Goal: Information Seeking & Learning: Learn about a topic

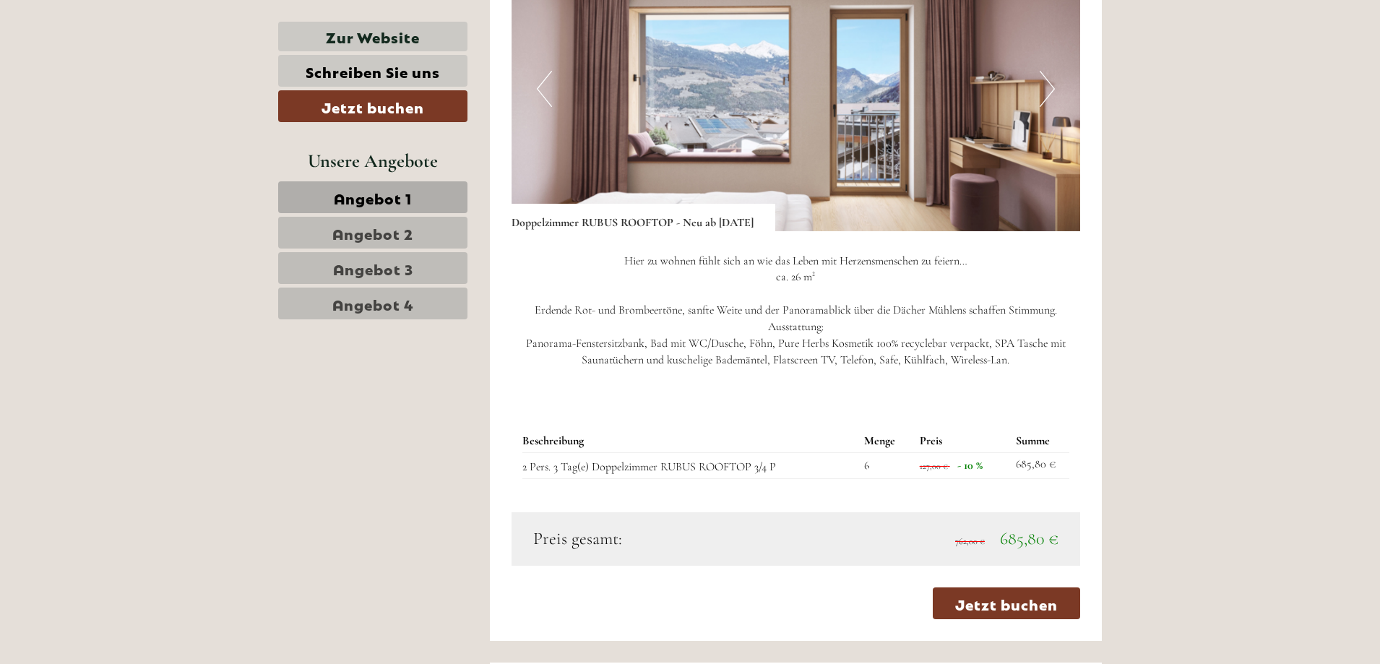
scroll to position [936, 0]
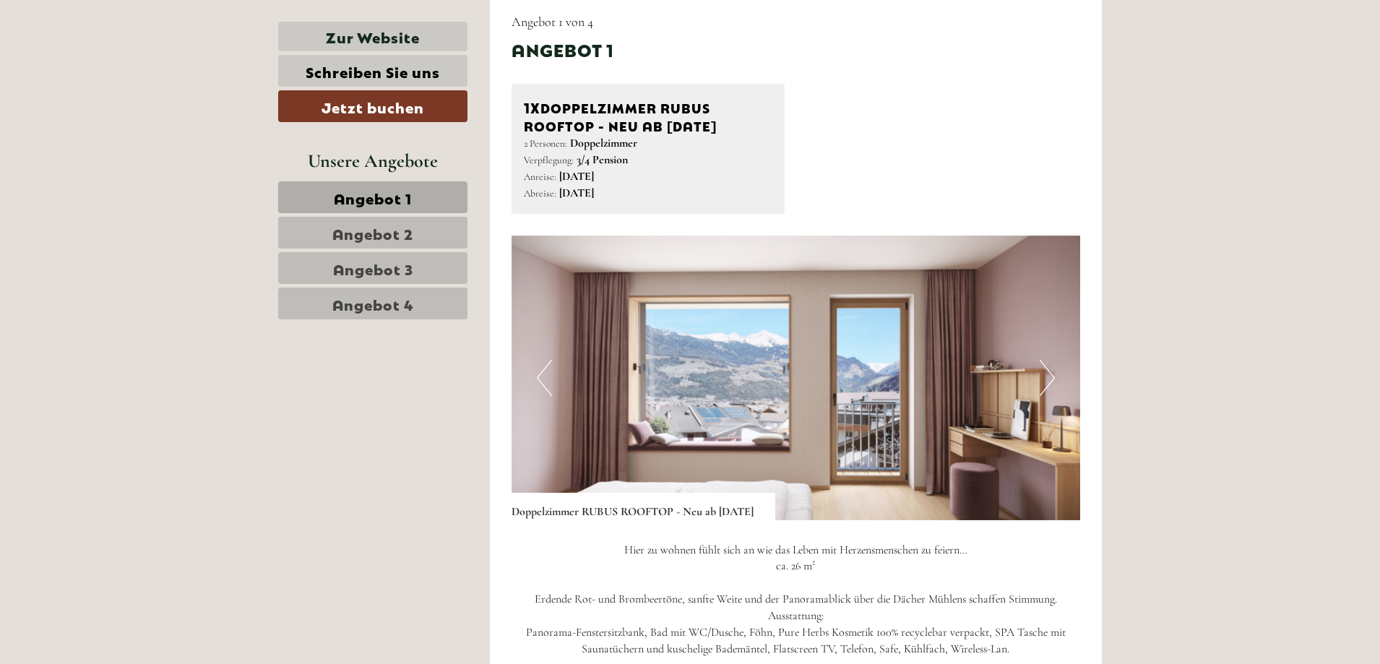
click at [1045, 373] on button "Next" at bounding box center [1047, 378] width 15 height 36
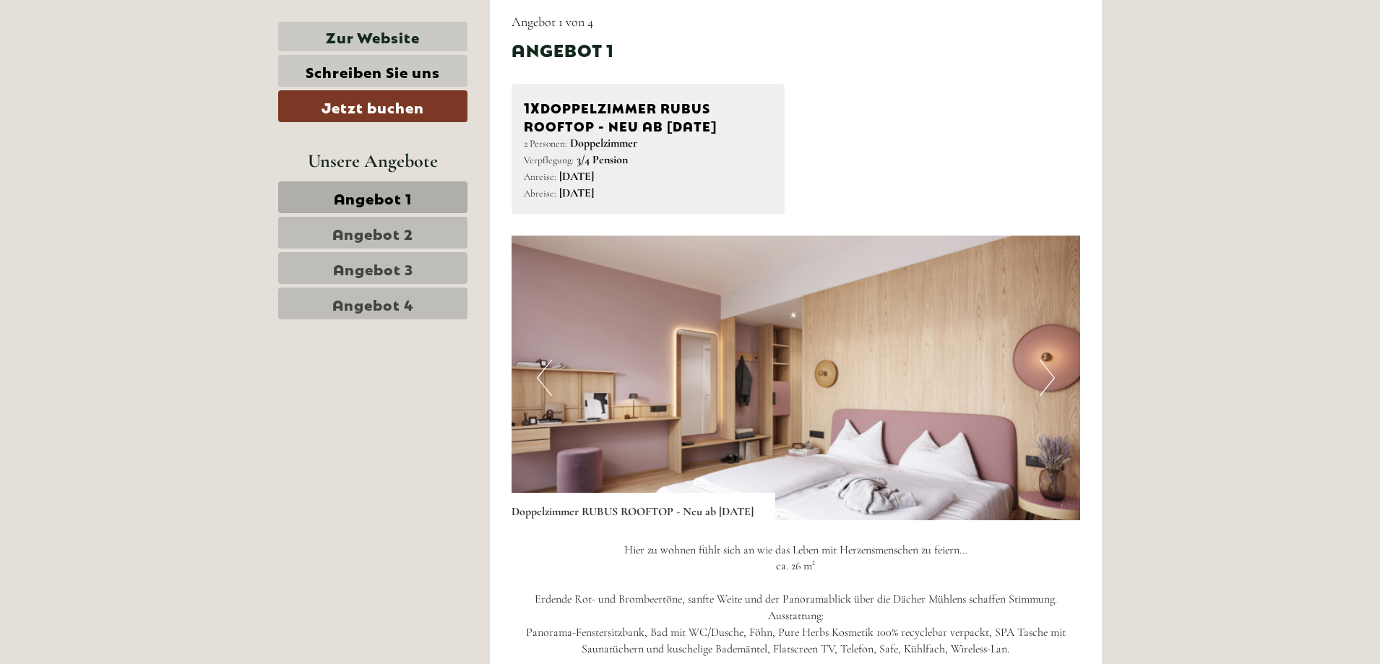
click at [1045, 372] on button "Next" at bounding box center [1047, 378] width 15 height 36
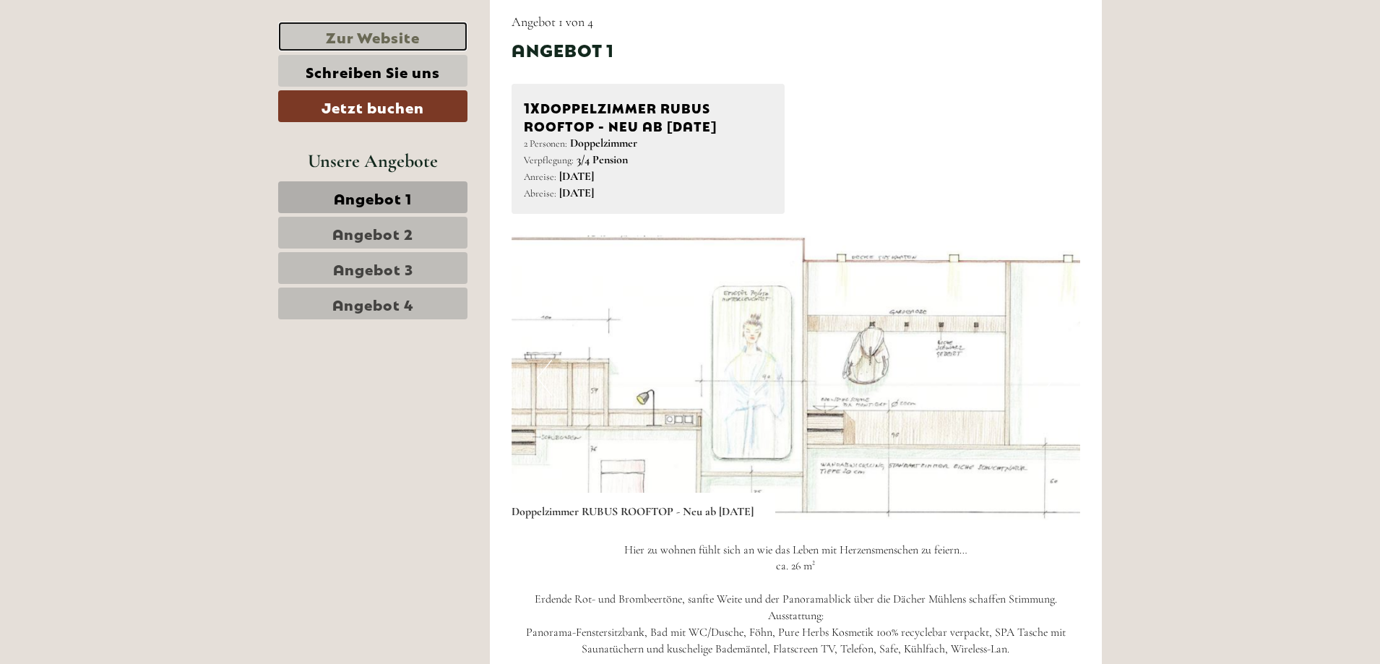
click at [363, 35] on link "Zur Website" at bounding box center [372, 37] width 189 height 30
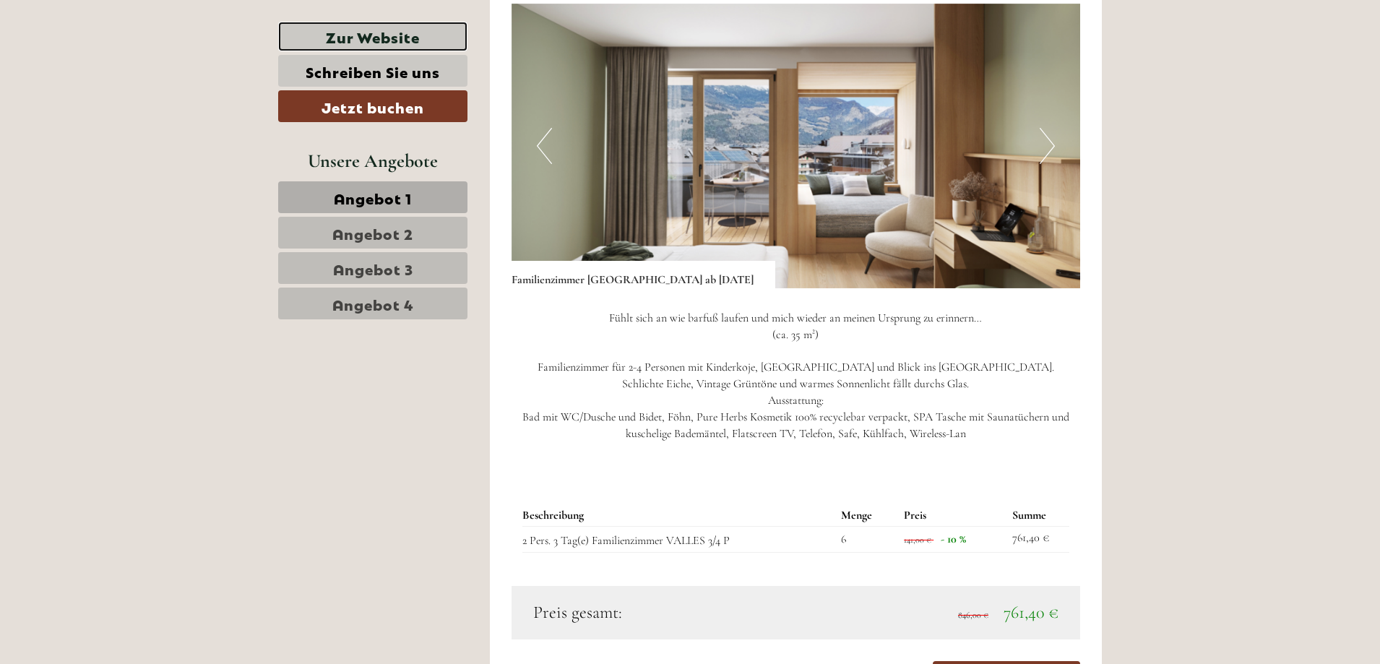
scroll to position [3031, 0]
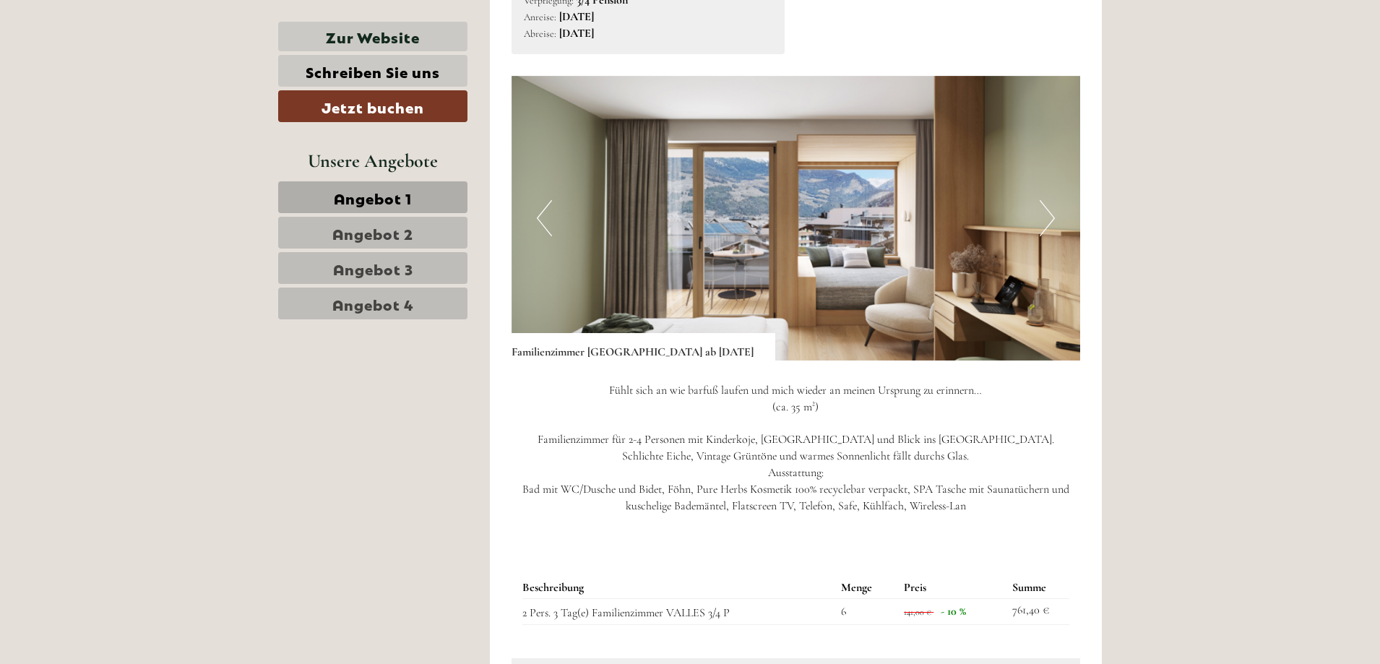
click at [831, 223] on img at bounding box center [795, 218] width 569 height 285
click at [1052, 219] on button "Next" at bounding box center [1047, 218] width 15 height 36
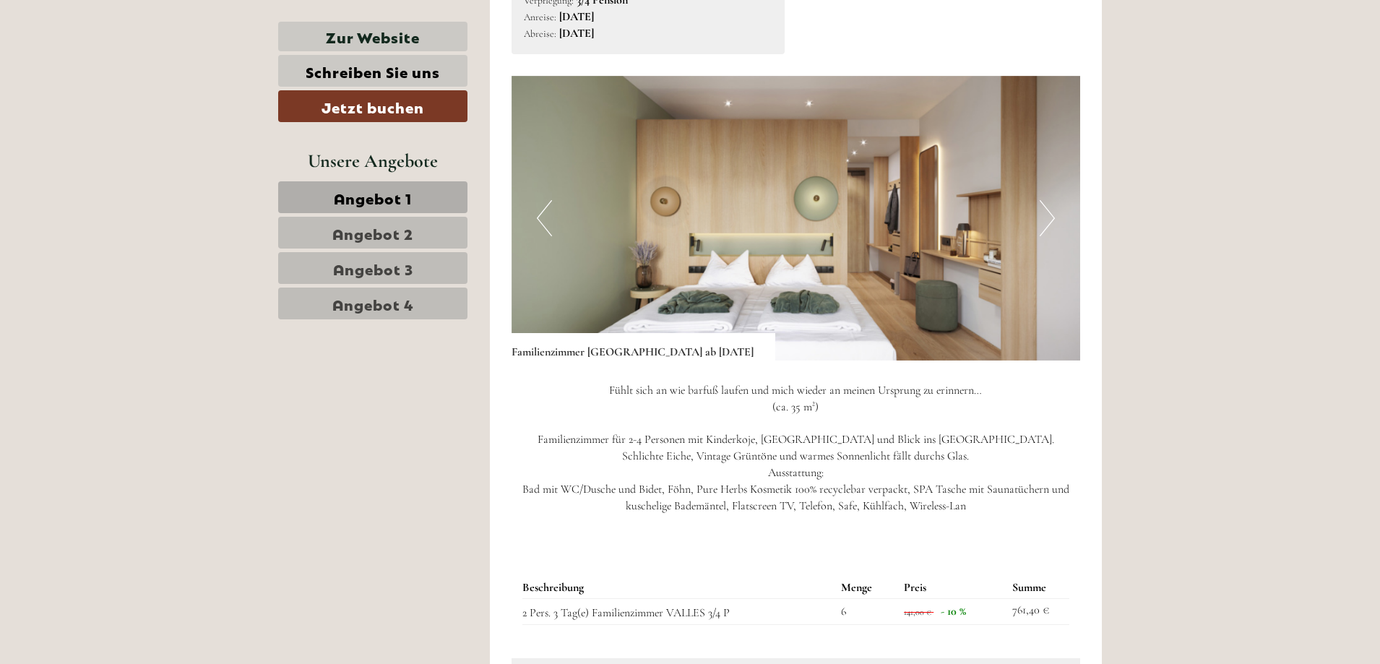
click at [1049, 218] on button "Next" at bounding box center [1047, 218] width 15 height 36
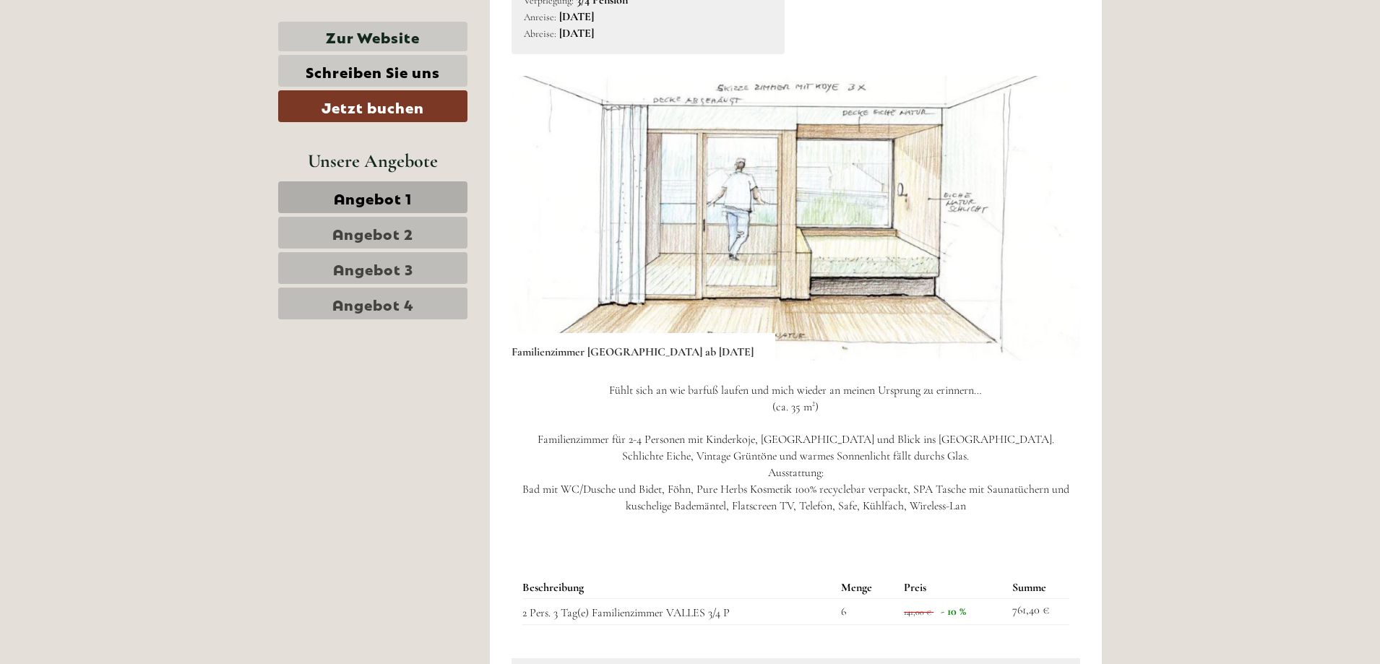
click at [1049, 218] on button "Next" at bounding box center [1047, 218] width 15 height 36
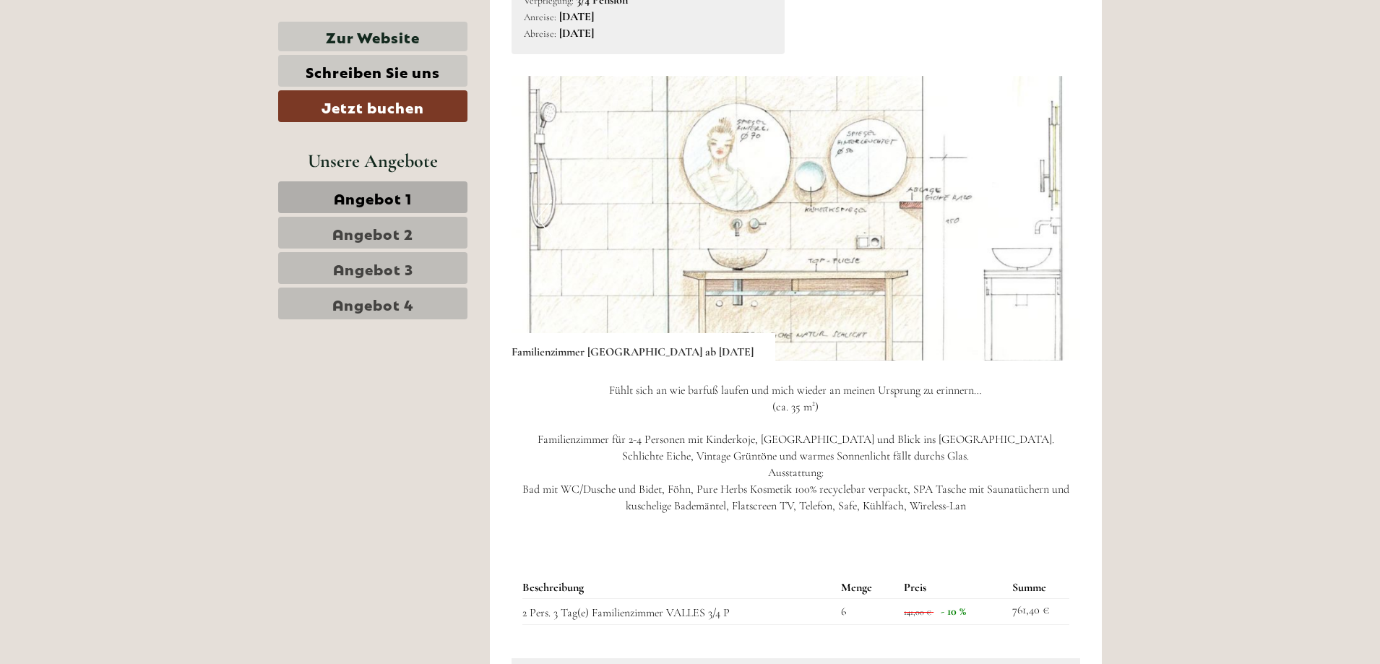
click at [1049, 218] on button "Next" at bounding box center [1047, 218] width 15 height 36
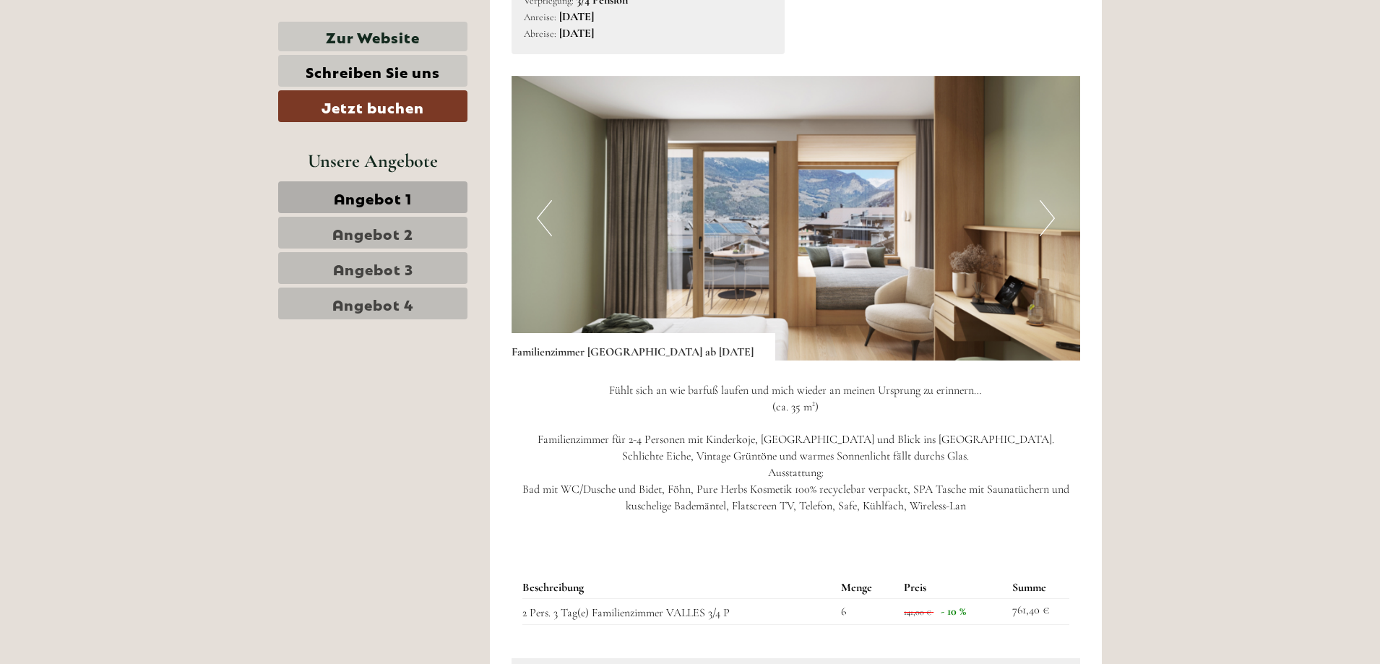
click at [1049, 218] on button "Next" at bounding box center [1047, 218] width 15 height 36
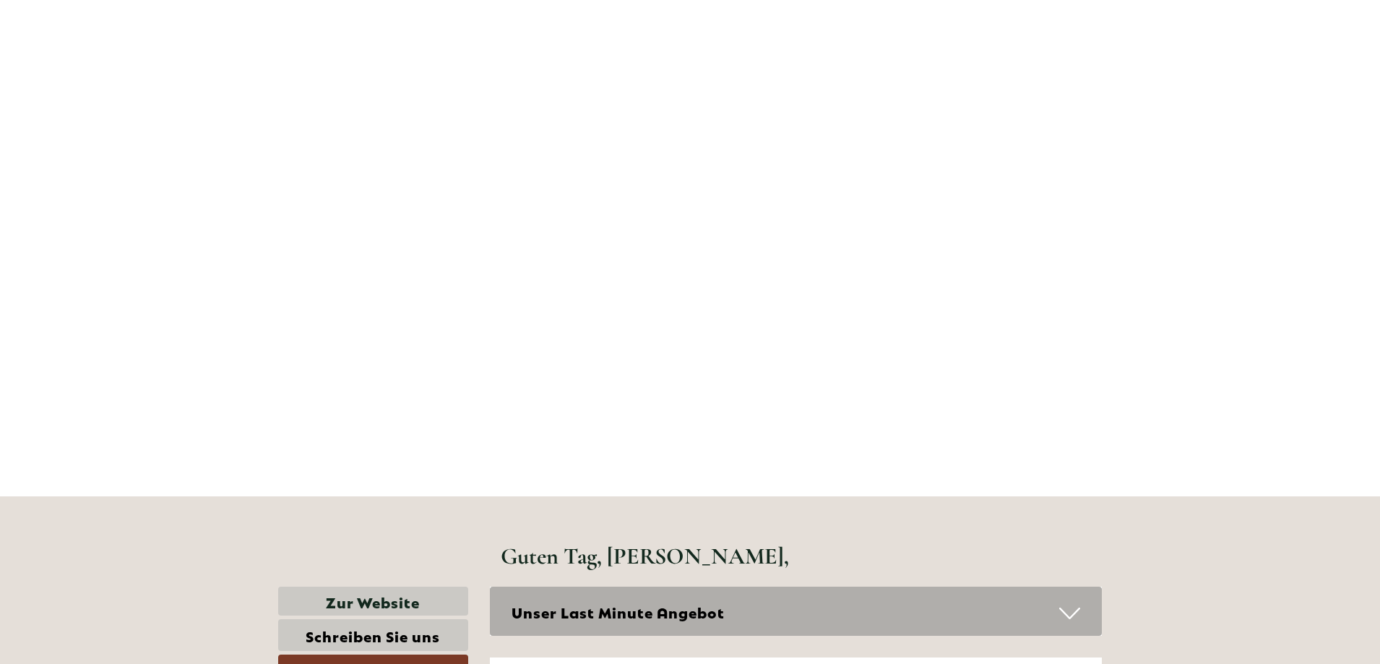
scroll to position [69, 0]
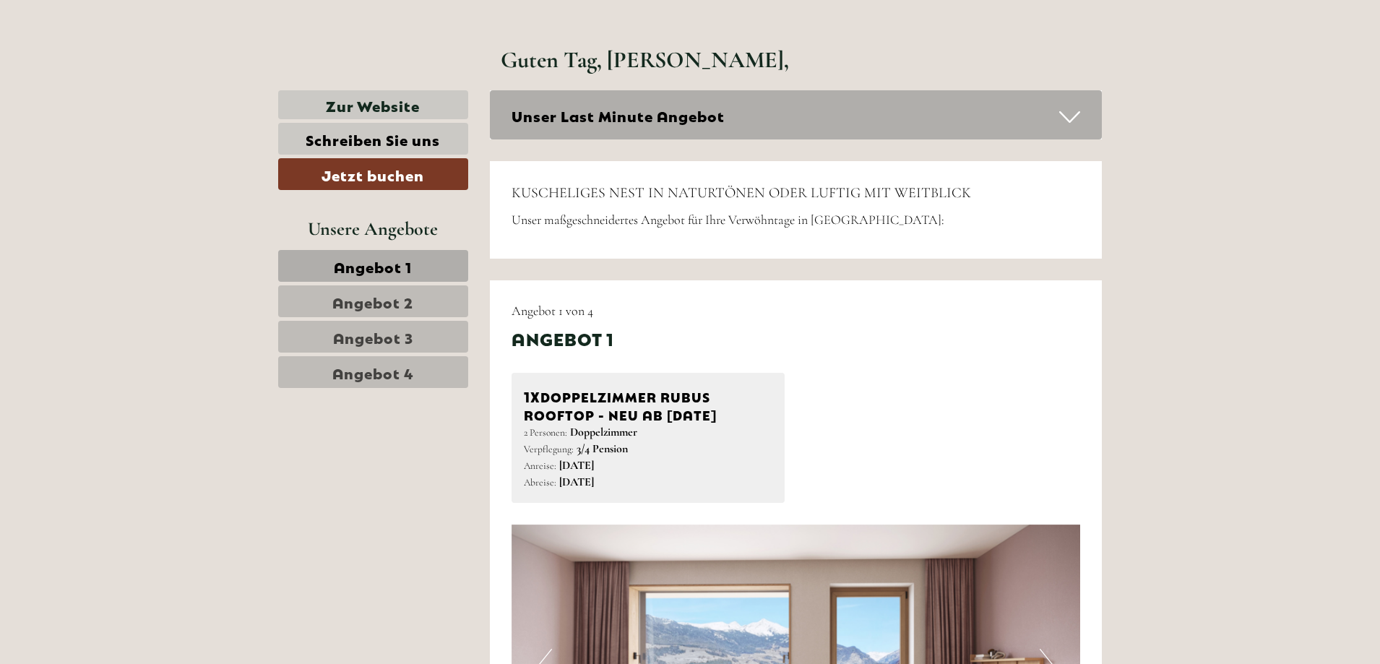
scroll to position [650, 0]
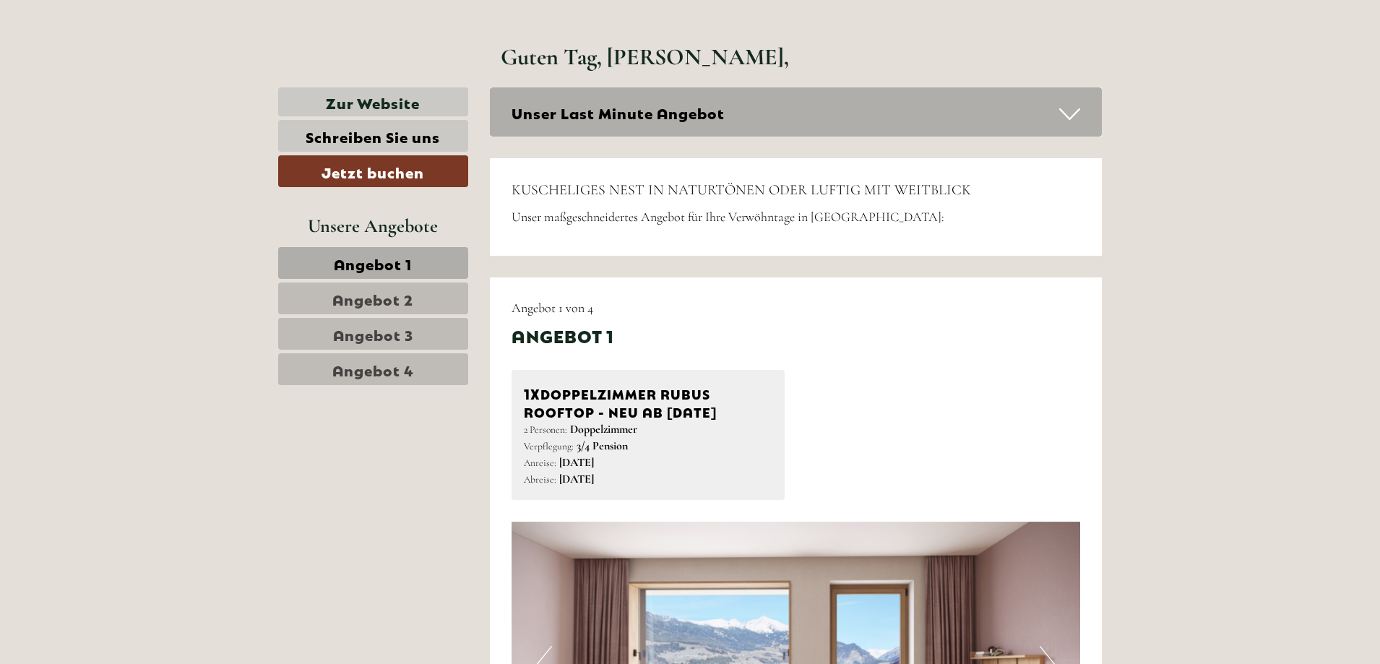
click at [388, 298] on span "Angebot 2" at bounding box center [372, 298] width 81 height 20
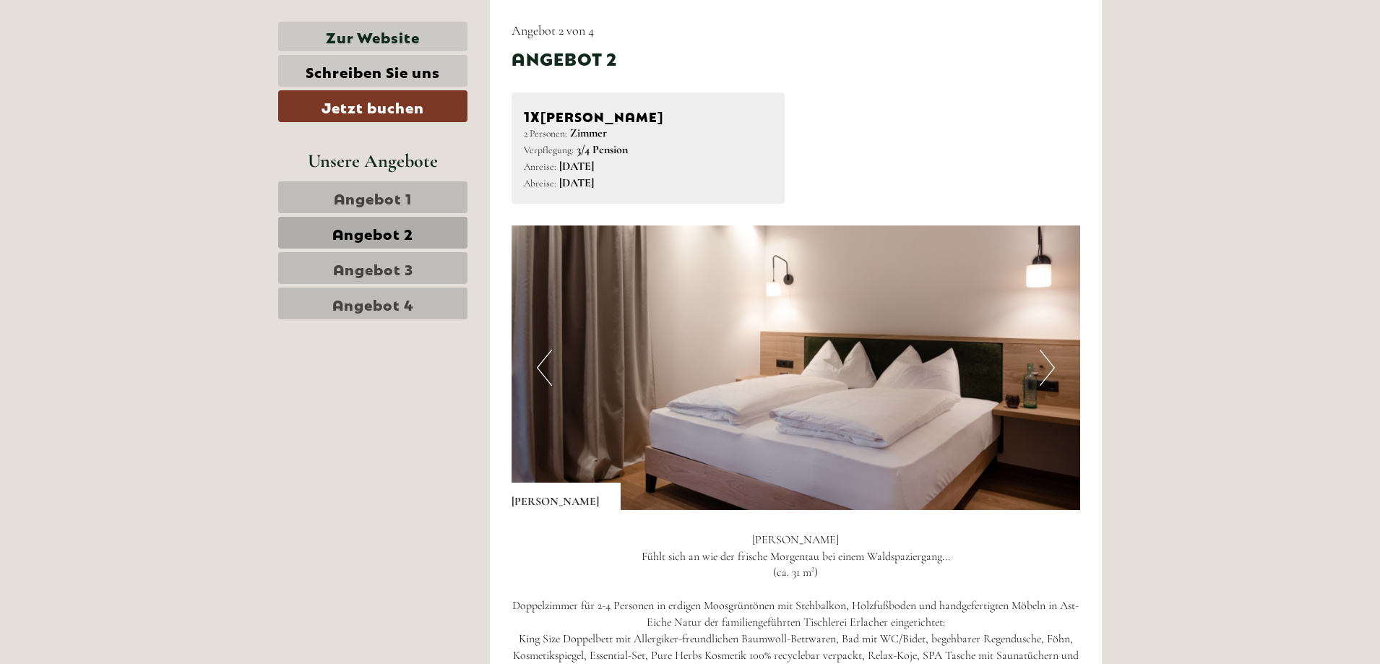
click at [382, 273] on span "Angebot 3" at bounding box center [373, 268] width 80 height 20
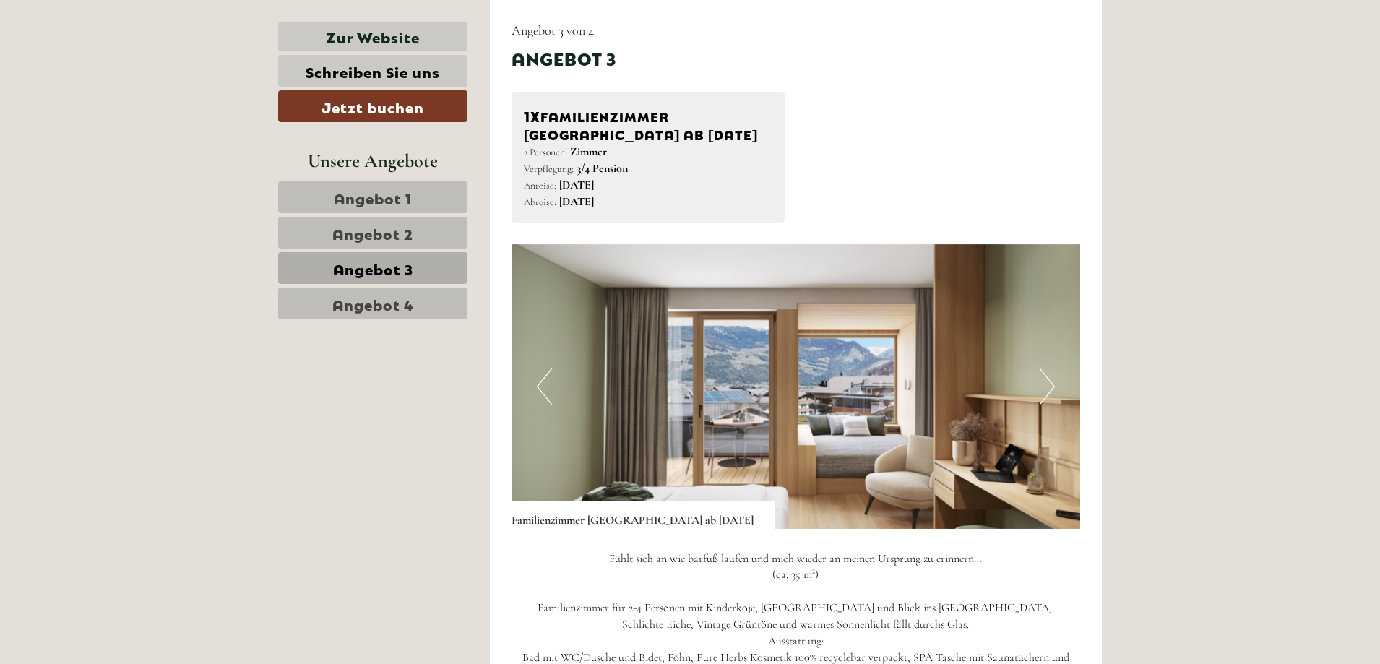
click at [380, 298] on span "Angebot 4" at bounding box center [373, 303] width 82 height 20
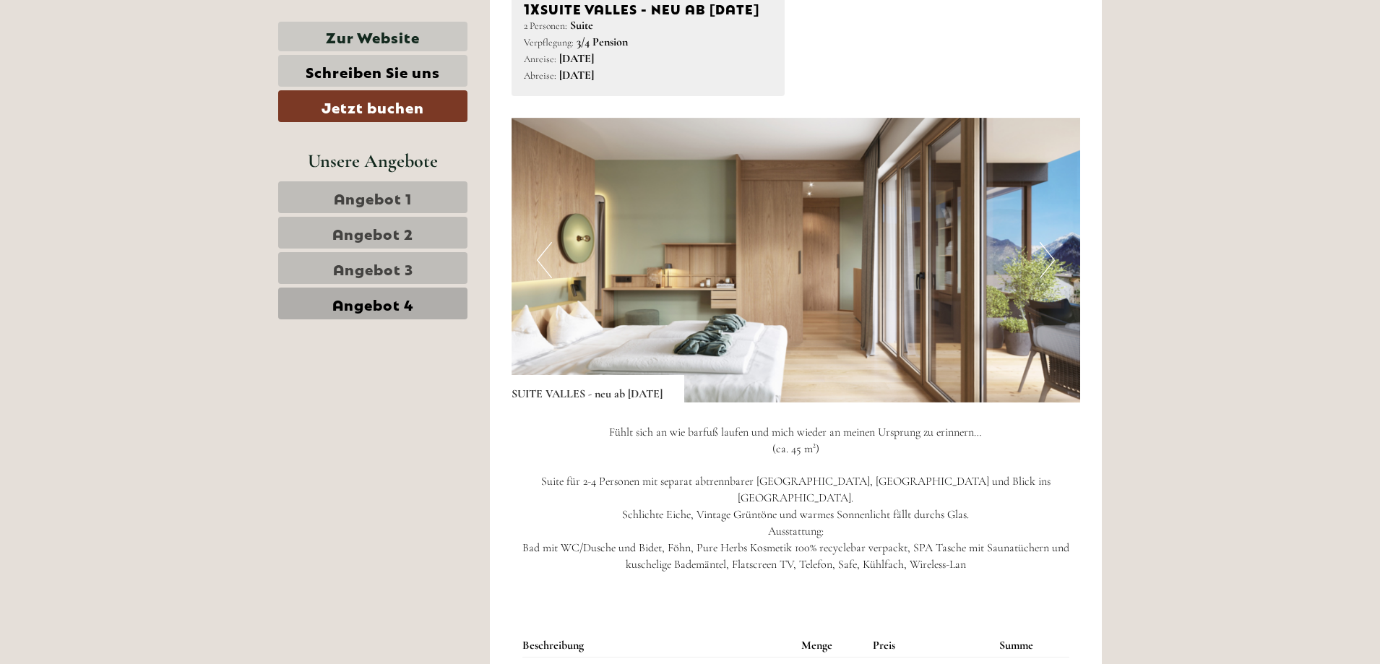
scroll to position [1000, 0]
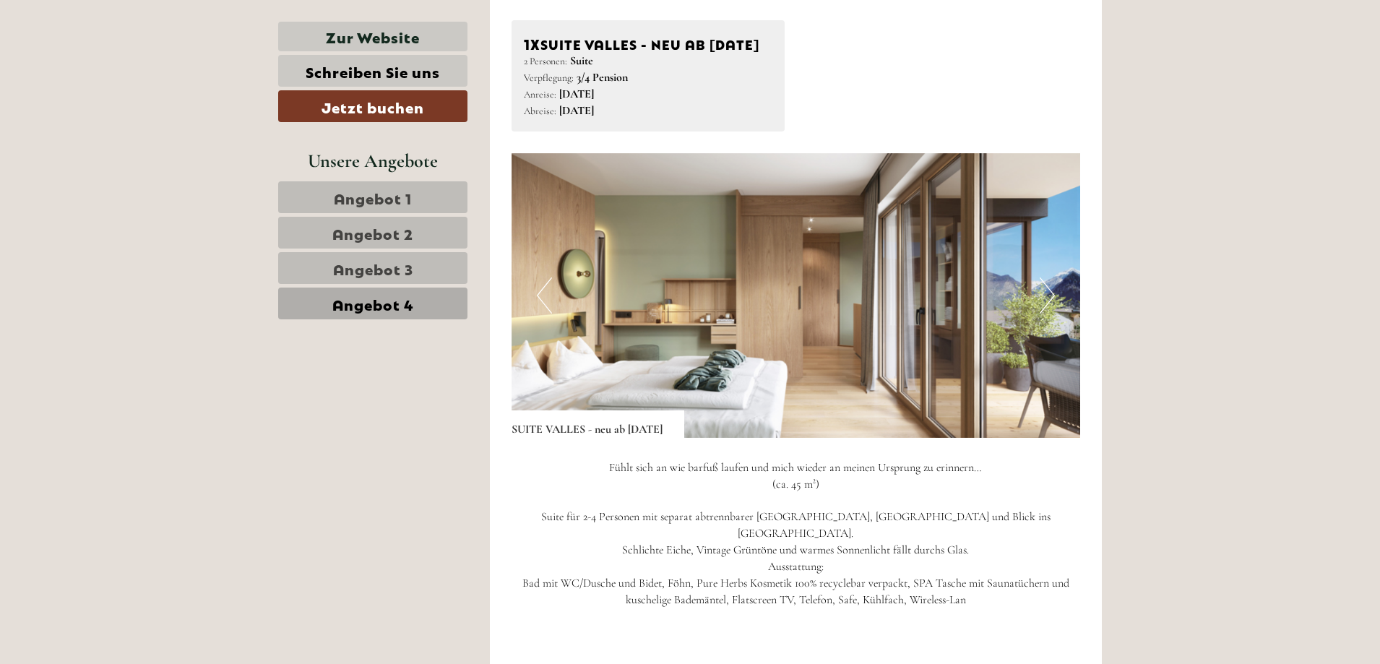
click at [1045, 314] on button "Next" at bounding box center [1047, 295] width 15 height 36
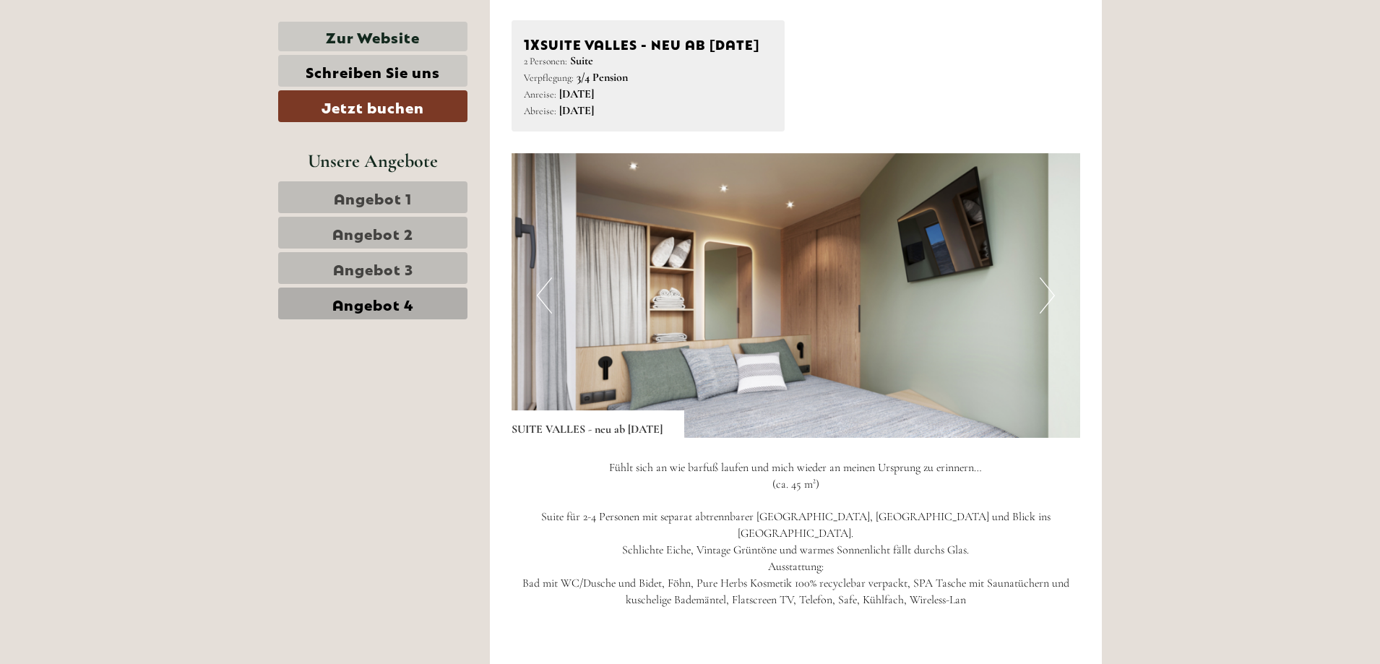
click at [1045, 314] on button "Next" at bounding box center [1047, 295] width 15 height 36
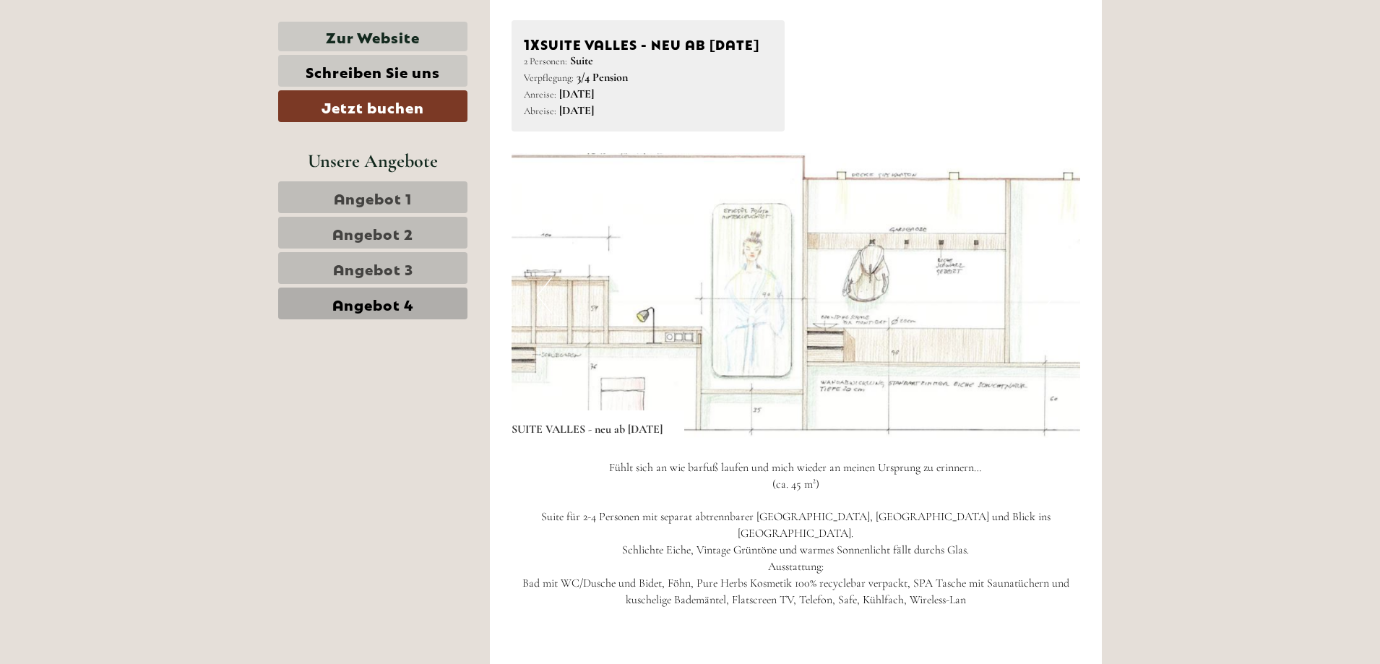
click at [1045, 314] on button "Next" at bounding box center [1047, 295] width 15 height 36
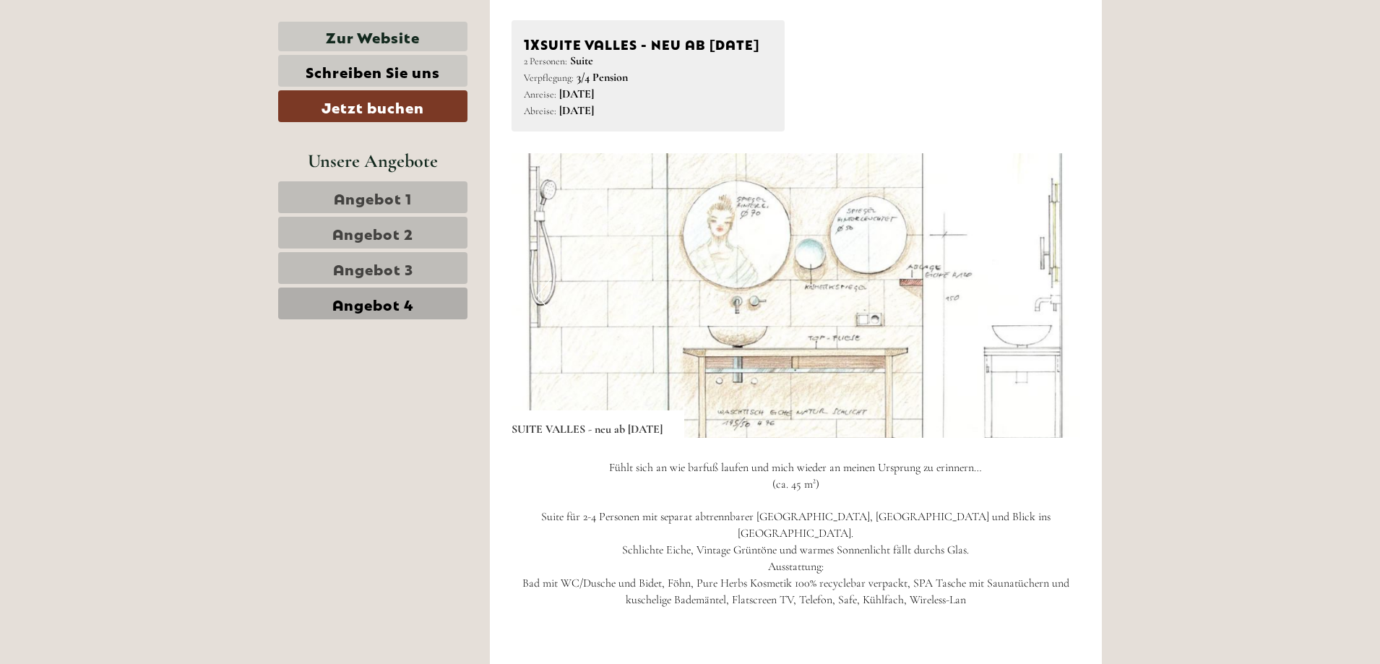
click at [1045, 314] on button "Next" at bounding box center [1047, 295] width 15 height 36
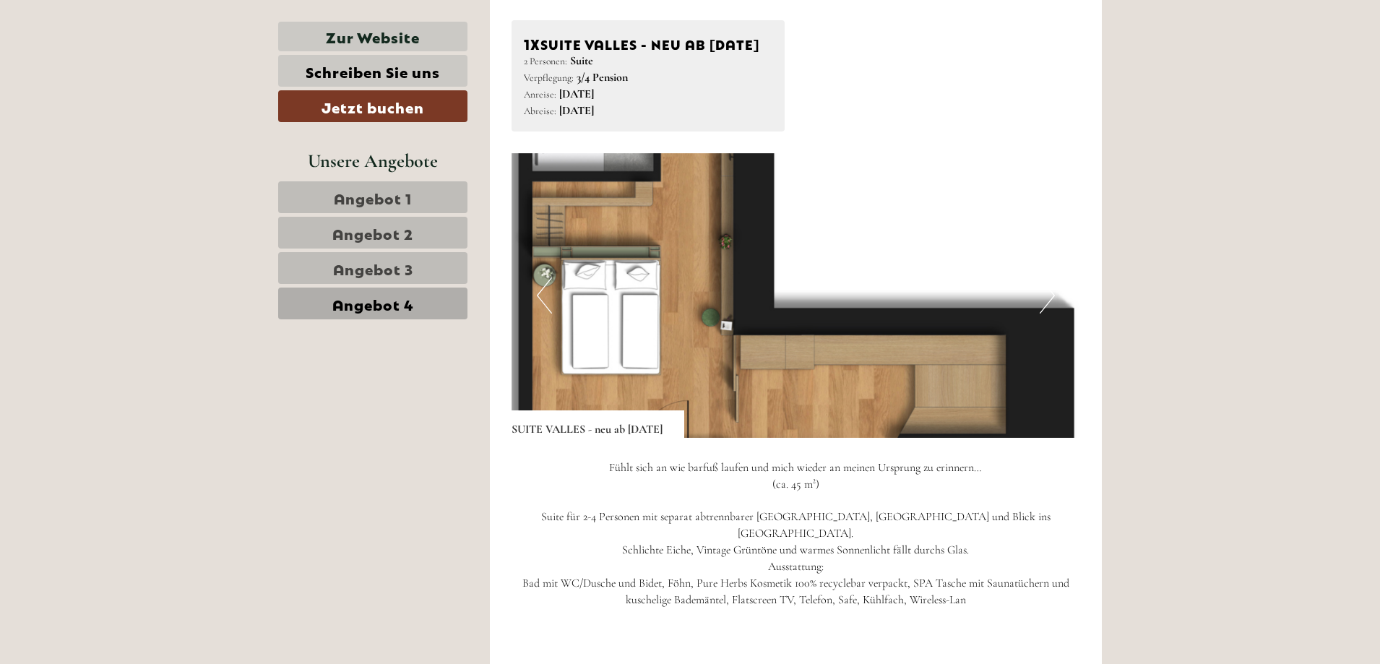
click at [1045, 314] on button "Next" at bounding box center [1047, 295] width 15 height 36
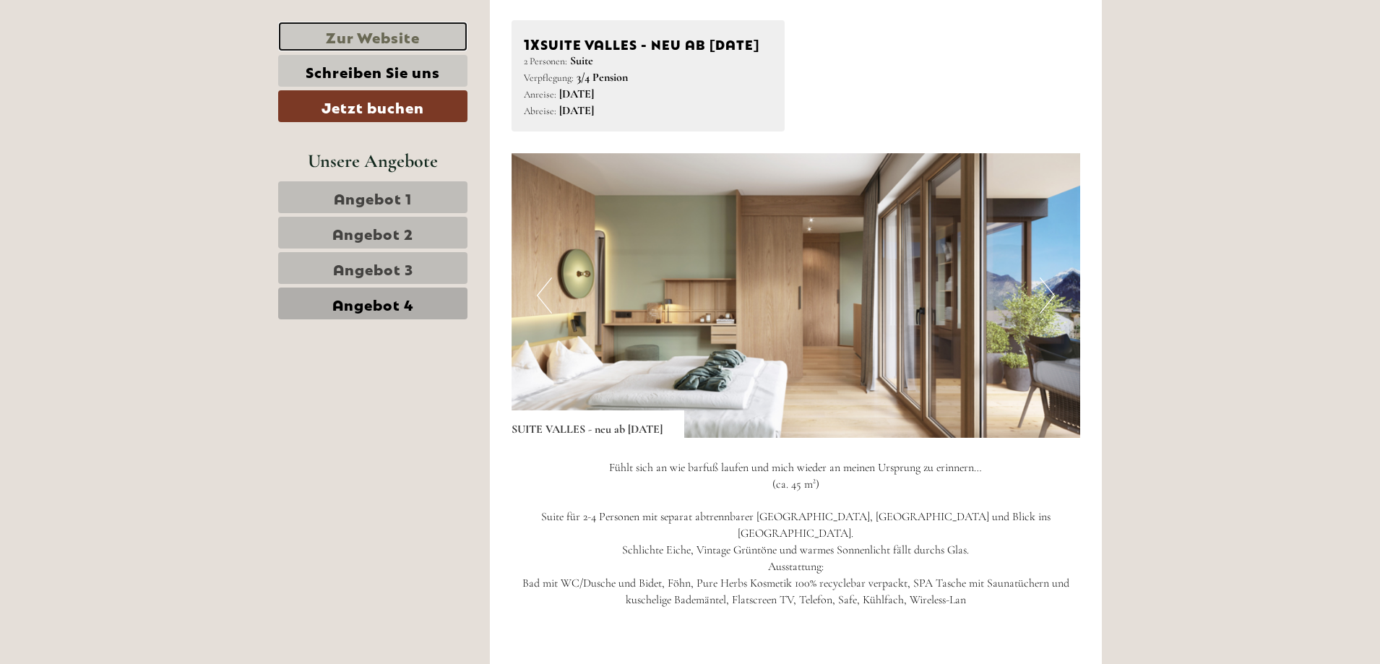
click at [364, 35] on link "Zur Website" at bounding box center [372, 37] width 189 height 30
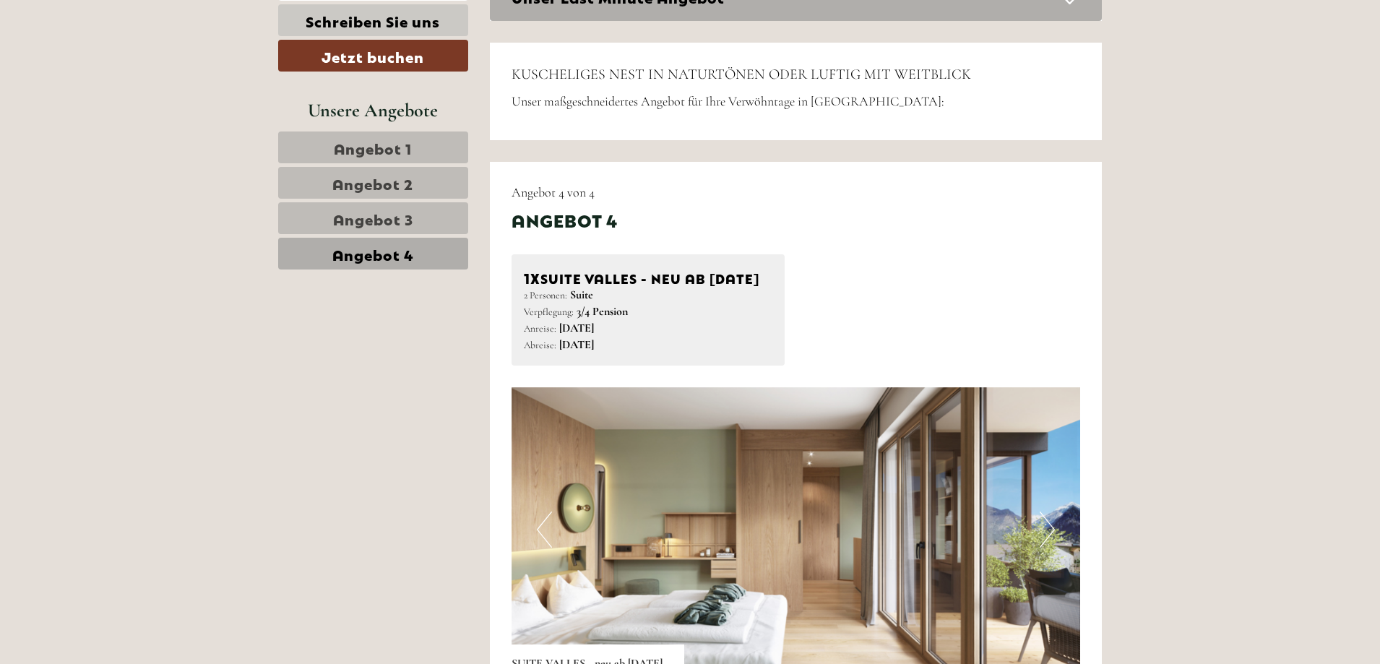
scroll to position [639, 0]
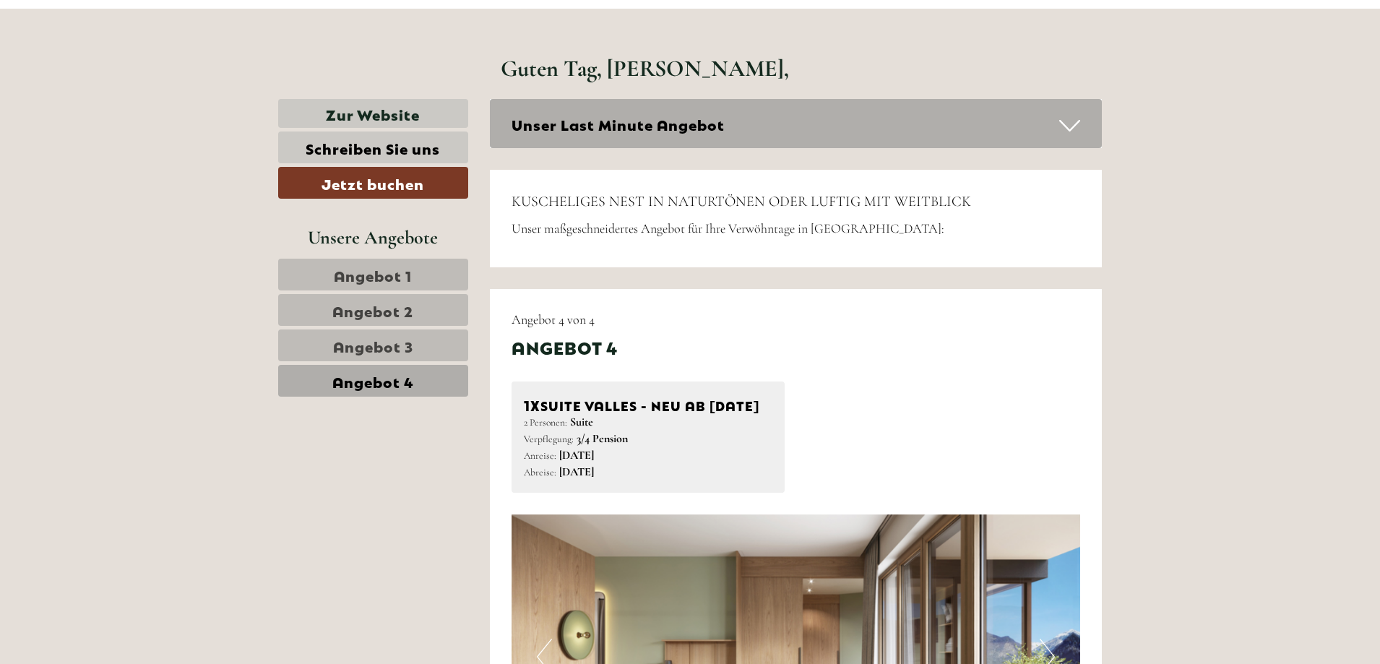
click at [389, 273] on span "Angebot 1" at bounding box center [373, 274] width 78 height 20
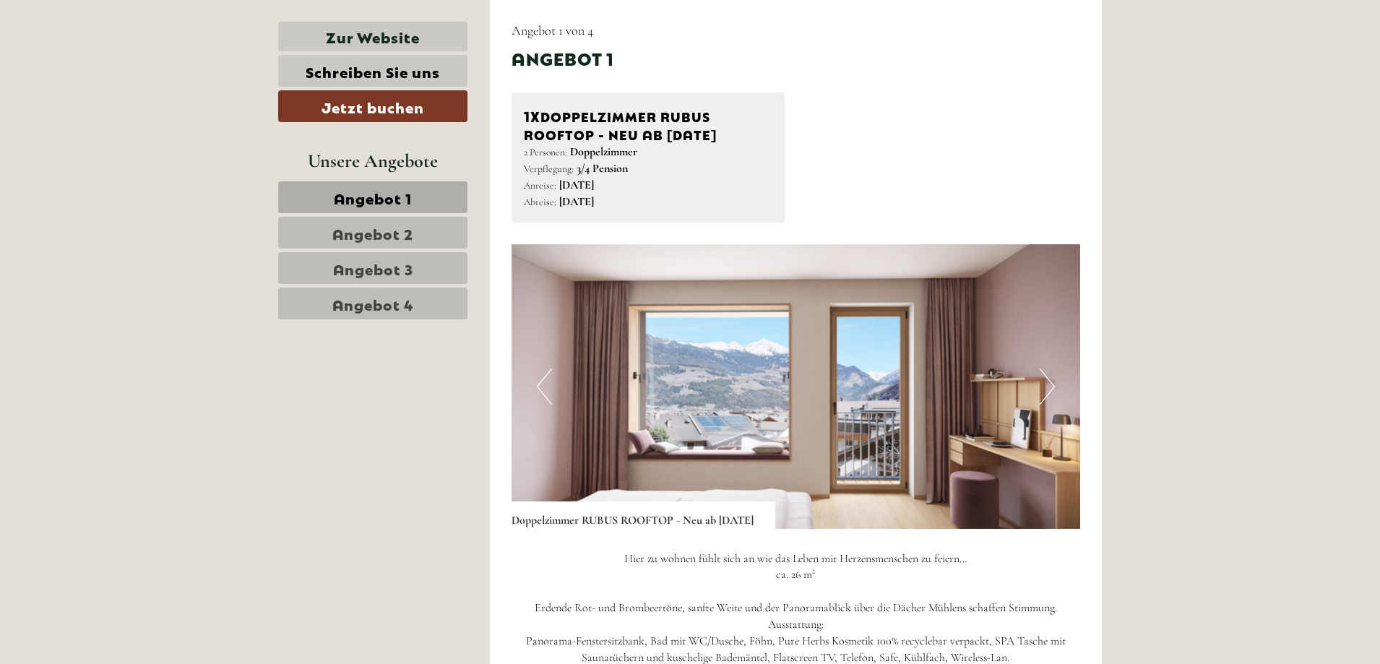
click at [382, 232] on span "Angebot 2" at bounding box center [372, 232] width 81 height 20
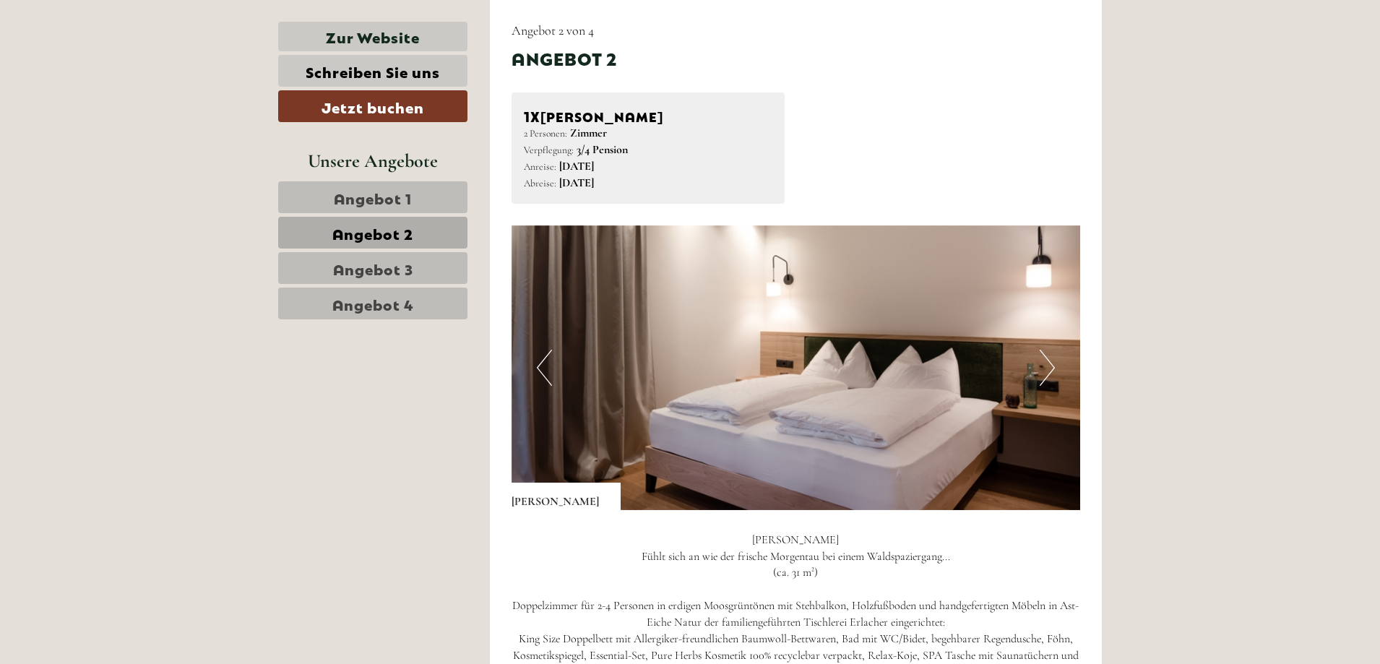
click at [371, 264] on span "Angebot 3" at bounding box center [373, 268] width 80 height 20
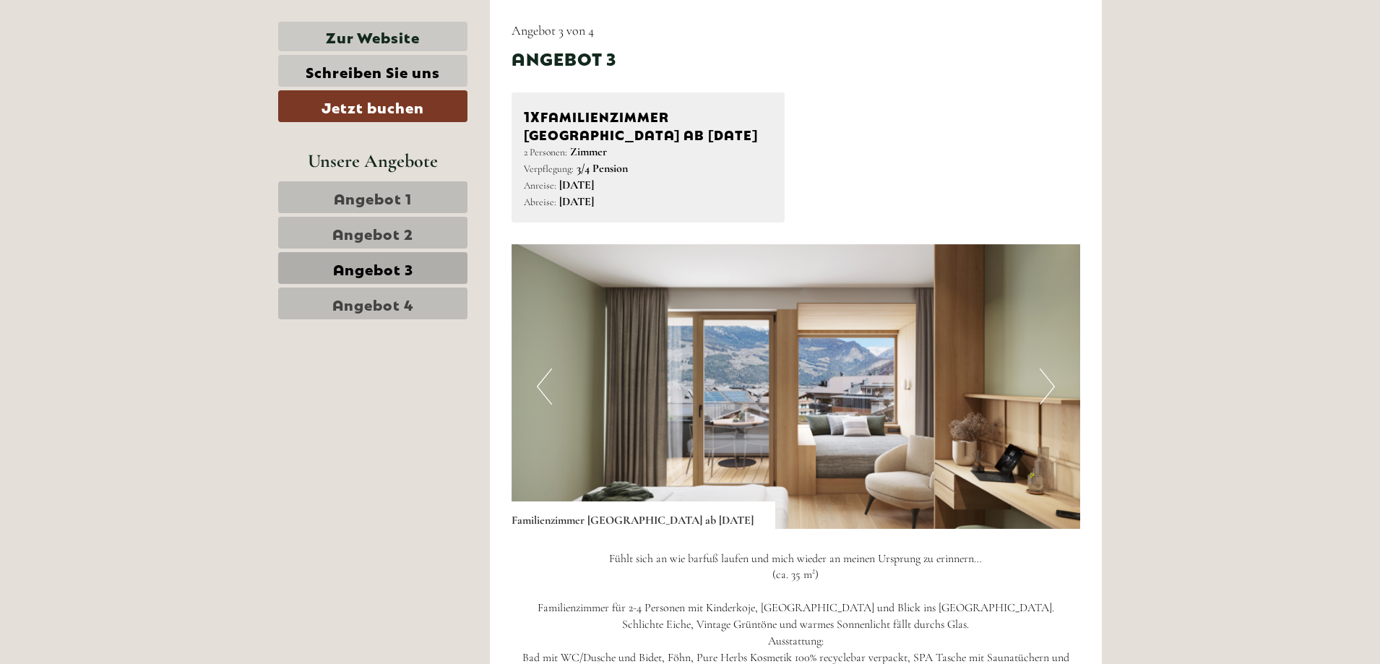
click at [381, 303] on span "Angebot 4" at bounding box center [373, 303] width 82 height 20
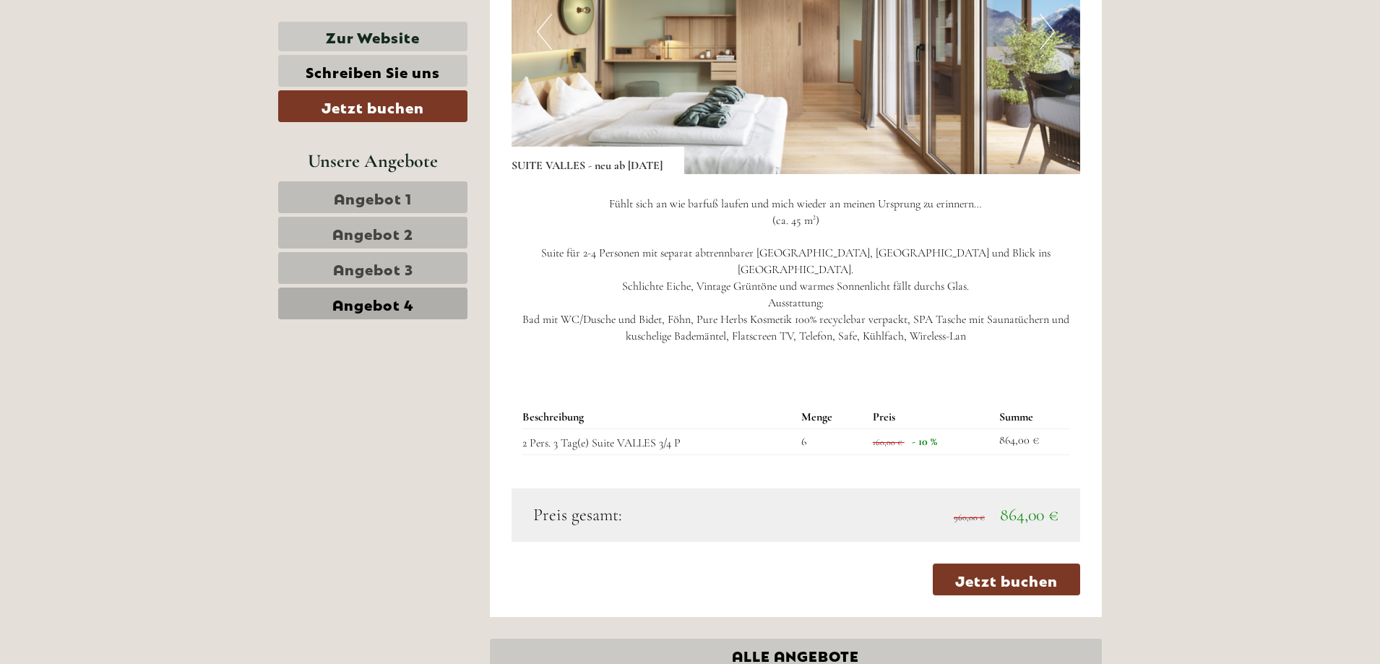
scroll to position [1289, 0]
